Goal: Task Accomplishment & Management: Manage account settings

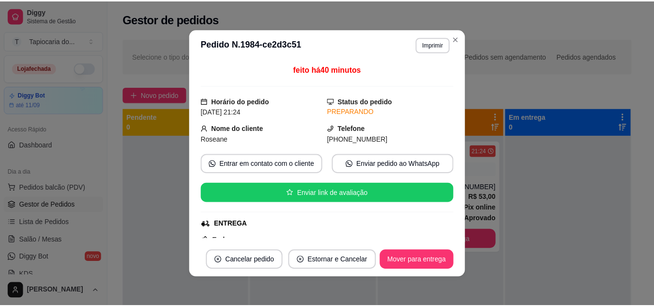
scroll to position [292, 0]
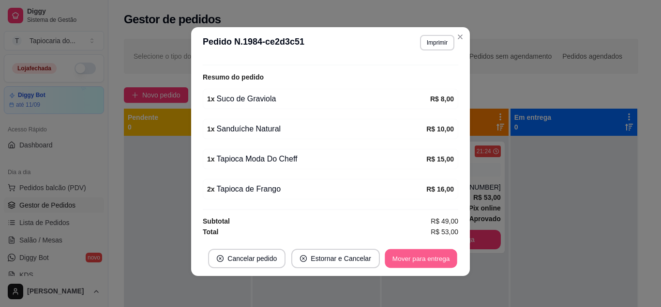
click at [421, 252] on button "Mover para entrega" at bounding box center [421, 258] width 73 height 19
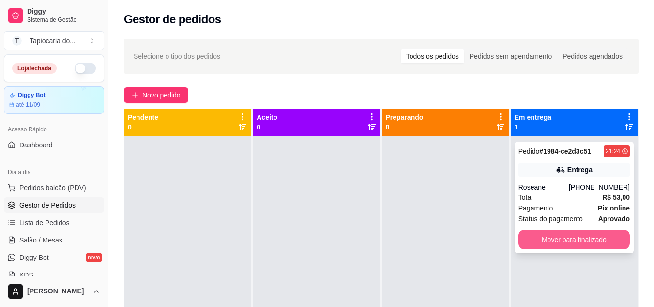
click at [582, 245] on button "Mover para finalizado" at bounding box center [574, 239] width 111 height 19
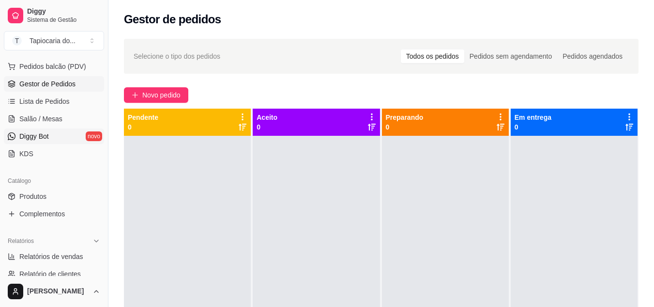
scroll to position [145, 0]
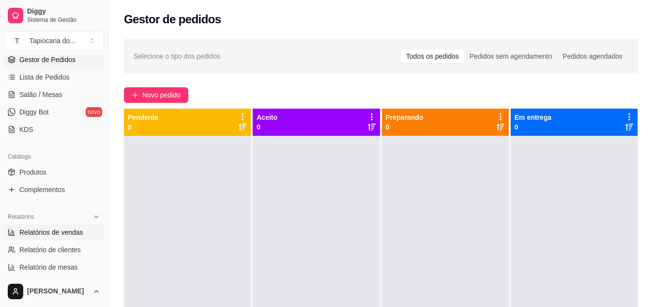
click at [53, 228] on span "Relatórios de vendas" at bounding box center [51, 232] width 64 height 10
select select "ALL"
select select "0"
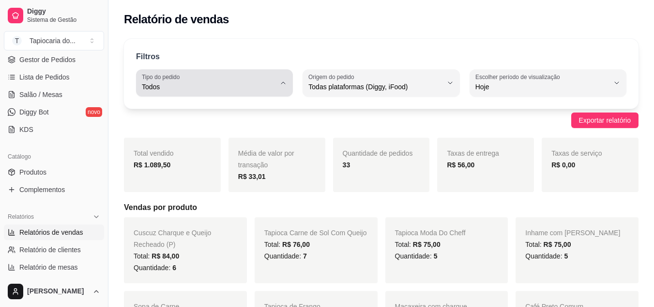
click at [238, 75] on button "Tipo do pedido Todos" at bounding box center [214, 82] width 157 height 27
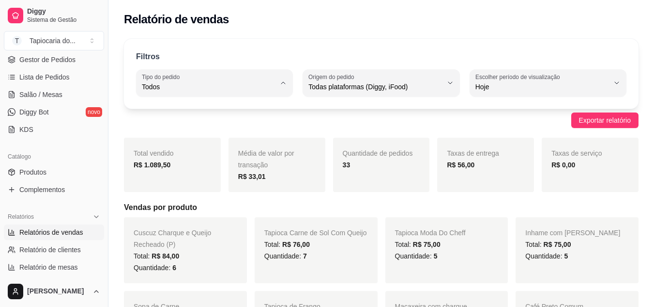
click at [222, 124] on span "Entrega" at bounding box center [210, 125] width 126 height 9
type input "DELIVERY"
select select "DELIVERY"
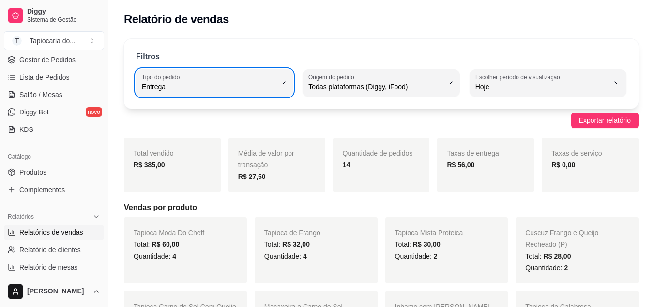
click at [66, 230] on span "Relatórios de vendas" at bounding box center [51, 232] width 64 height 10
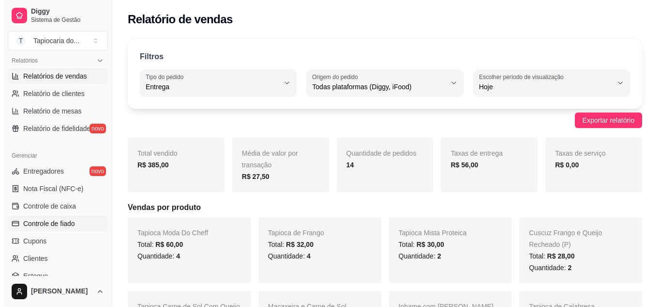
scroll to position [145, 0]
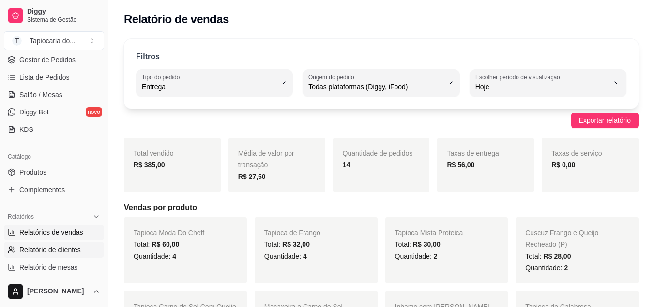
click at [58, 248] on span "Relatório de clientes" at bounding box center [49, 250] width 61 height 10
select select "30"
select select "HIGHEST_TOTAL_SPENT_WITH_ORDERS"
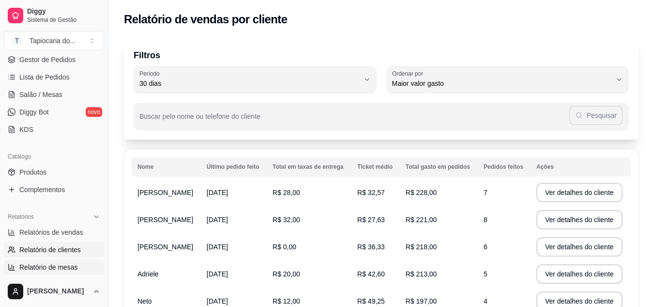
click at [62, 264] on span "Relatório de mesas" at bounding box center [48, 267] width 59 height 10
select select "TOTAL_OF_ORDERS"
select select "7"
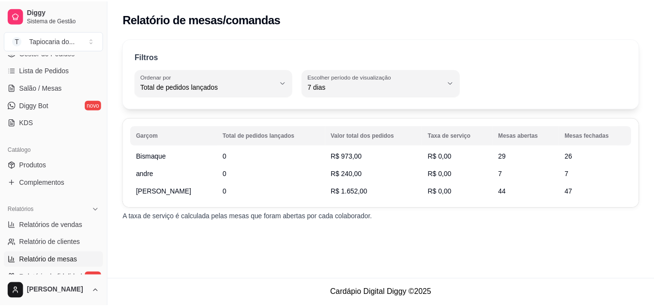
scroll to position [242, 0]
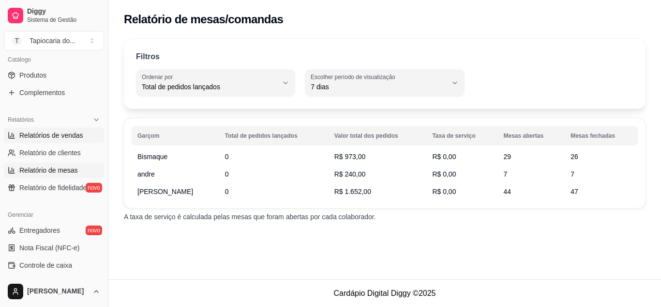
click at [61, 141] on link "Relatórios de vendas" at bounding box center [54, 134] width 100 height 15
select select "ALL"
select select "0"
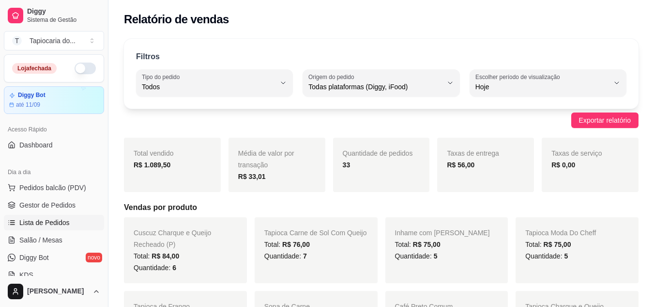
click at [47, 228] on link "Lista de Pedidos" at bounding box center [54, 222] width 100 height 15
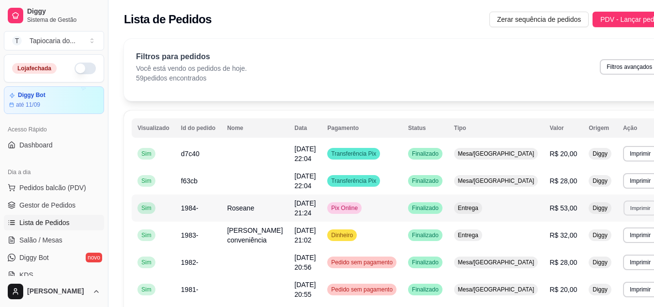
click at [624, 213] on button "Imprimir" at bounding box center [640, 207] width 33 height 15
click at [550, 204] on span "R$ 53,00" at bounding box center [564, 208] width 28 height 8
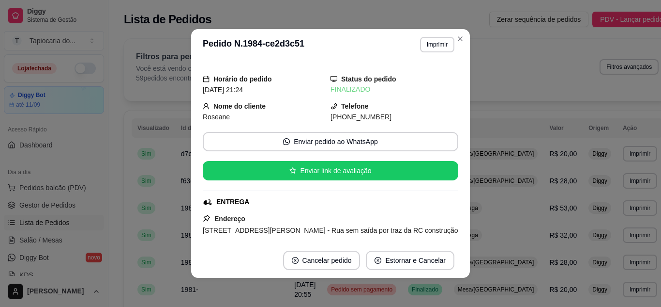
scroll to position [242, 0]
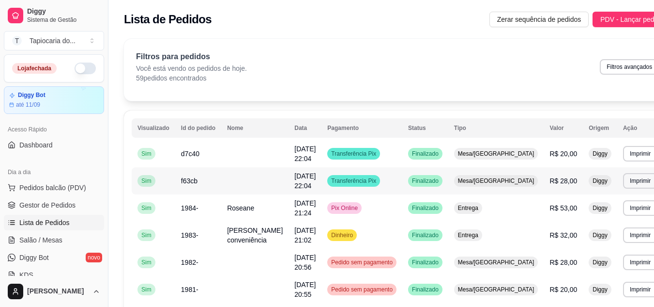
click at [550, 179] on span "R$ 28,00" at bounding box center [564, 181] width 28 height 8
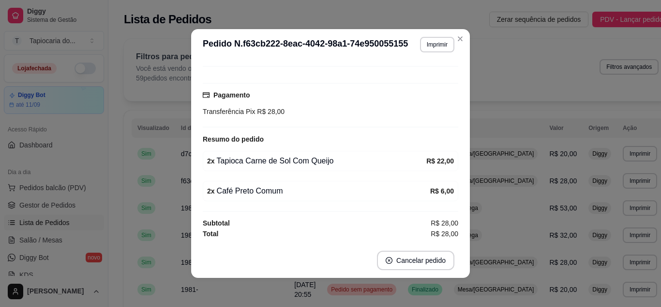
scroll to position [2, 0]
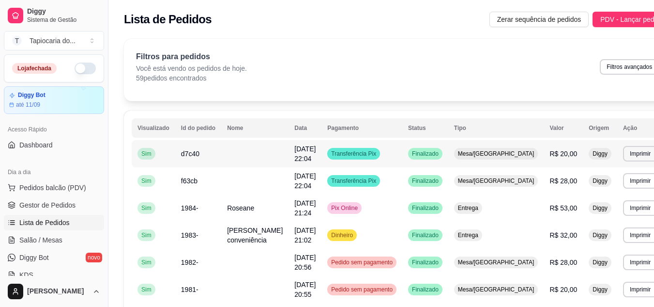
click at [544, 161] on td "R$ 20,00" at bounding box center [563, 153] width 39 height 27
click at [550, 154] on span "R$ 20,00" at bounding box center [564, 154] width 28 height 8
